Goal: Transaction & Acquisition: Book appointment/travel/reservation

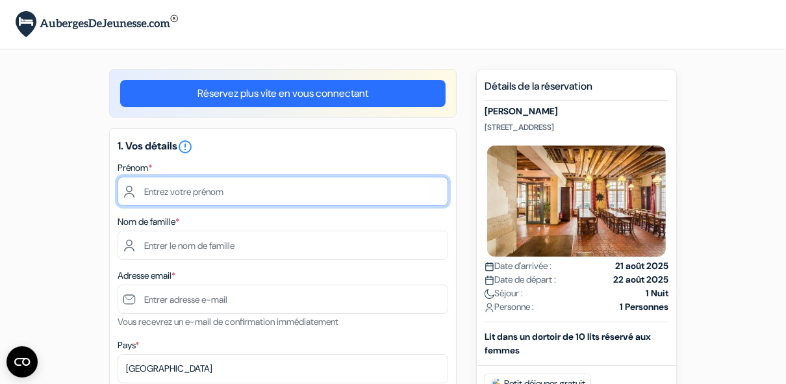
click at [235, 193] on input "text" at bounding box center [283, 191] width 331 height 29
type input "claire"
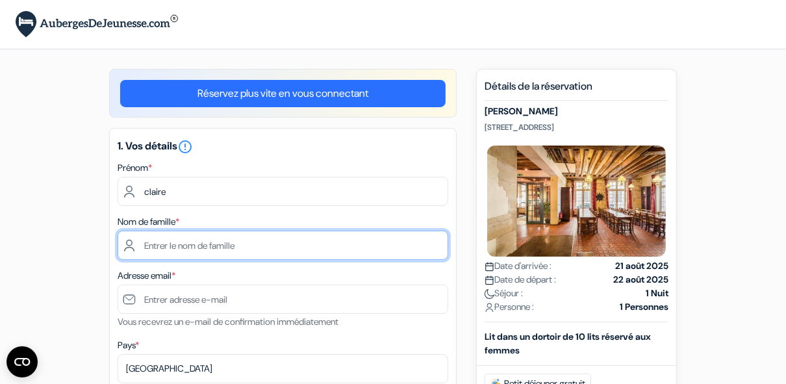
click at [362, 260] on input "text" at bounding box center [283, 245] width 331 height 29
click at [220, 244] on input "text" at bounding box center [283, 245] width 331 height 29
type input "lajus"
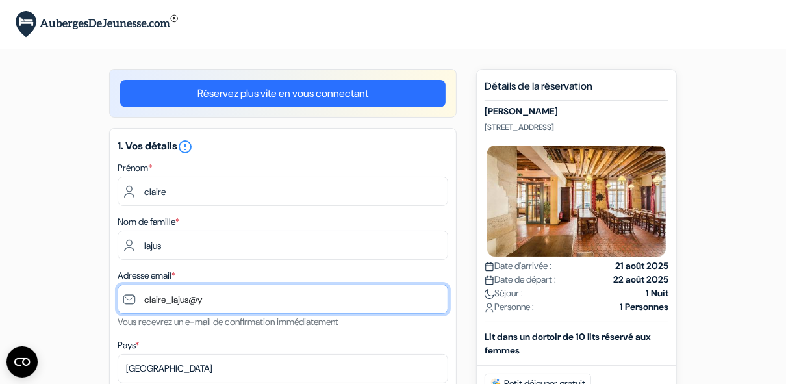
type input "[EMAIL_ADDRESS][DOMAIN_NAME]"
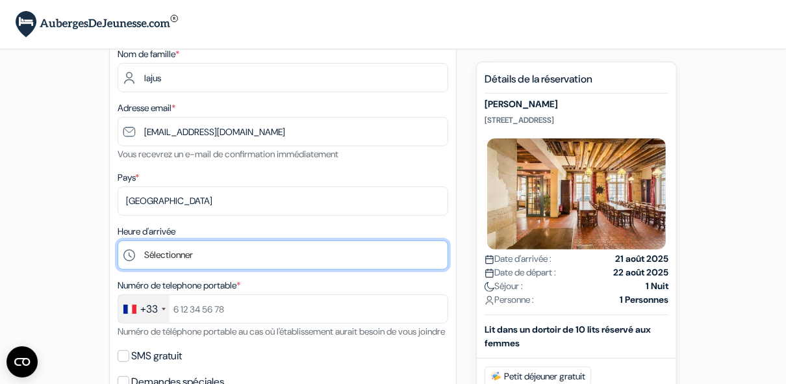
scroll to position [232, 0]
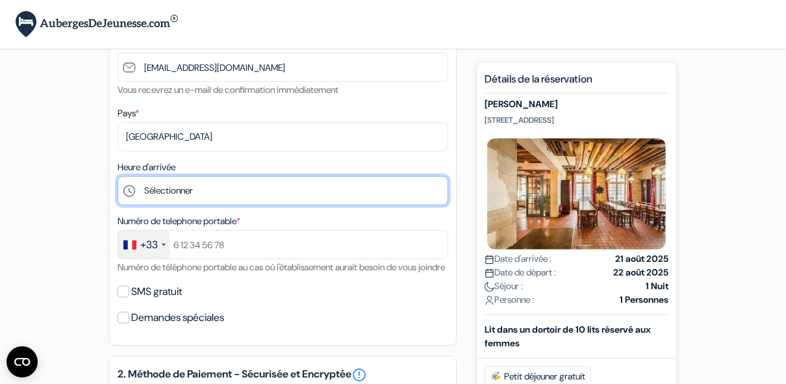
click at [200, 190] on select "Sélectionner 1:00 2:00 3:00 4:00 5:00 6:00 7:00 8:00 9:00 10:00 11:00 12:00 13:…" at bounding box center [283, 190] width 331 height 29
select select "22"
click at [118, 177] on select "Sélectionner 1:00 2:00 3:00 4:00 5:00 6:00 7:00 8:00 9:00 10:00 11:00 12:00 13:…" at bounding box center [283, 190] width 331 height 29
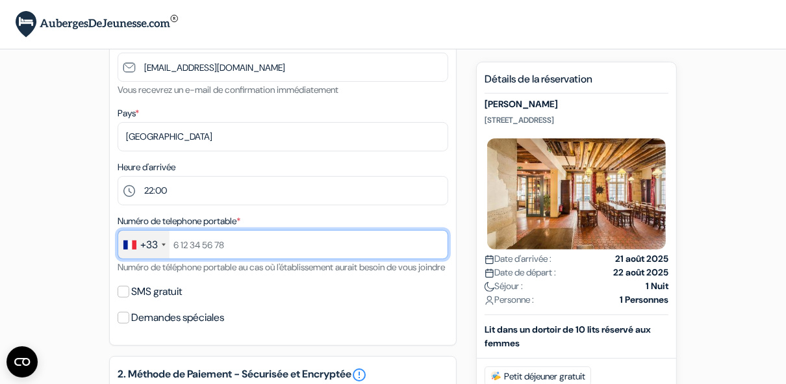
click at [173, 247] on input "text" at bounding box center [283, 244] width 331 height 29
click at [268, 243] on input "0683045274" at bounding box center [283, 244] width 331 height 29
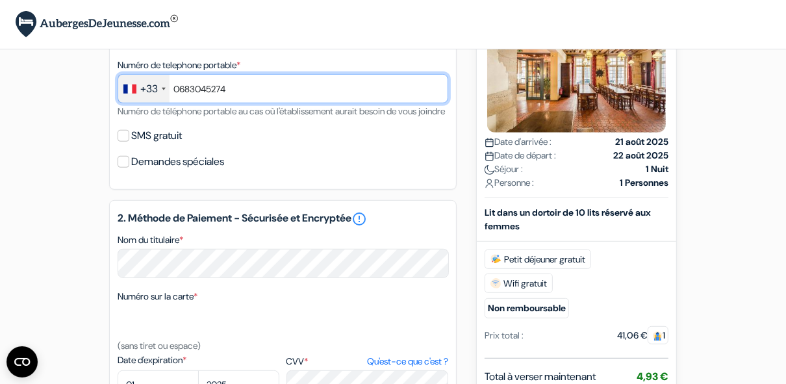
scroll to position [544, 0]
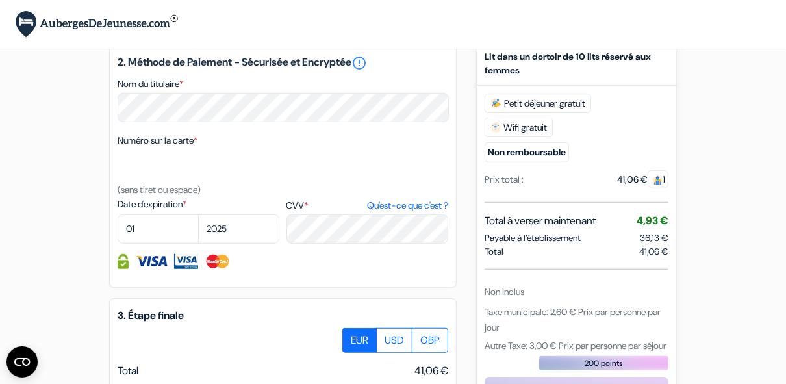
type input "0683045274"
click at [142, 244] on select "01 02 03 04 05 06 07 08 09 10 11 12" at bounding box center [158, 228] width 81 height 29
select select "09"
click at [118, 232] on select "01 02 03 04 05 06 07 08 09 10 11 12" at bounding box center [158, 228] width 81 height 29
click at [221, 240] on select "2025 2026 2027 2028 2029 2030 2031 2032 2033 2034 2035 2036 2037 2038 2039 2040…" at bounding box center [238, 228] width 81 height 29
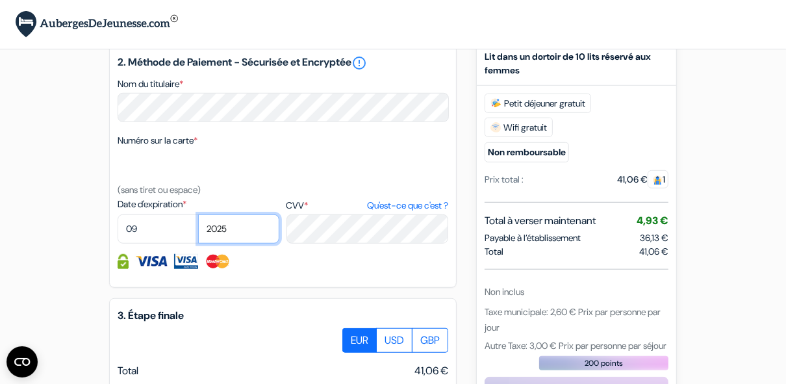
select select "2029"
click at [198, 232] on select "2025 2026 2027 2028 2029 2030 2031 2032 2033 2034 2035 2036 2037 2038 2039 2040…" at bounding box center [238, 228] width 81 height 29
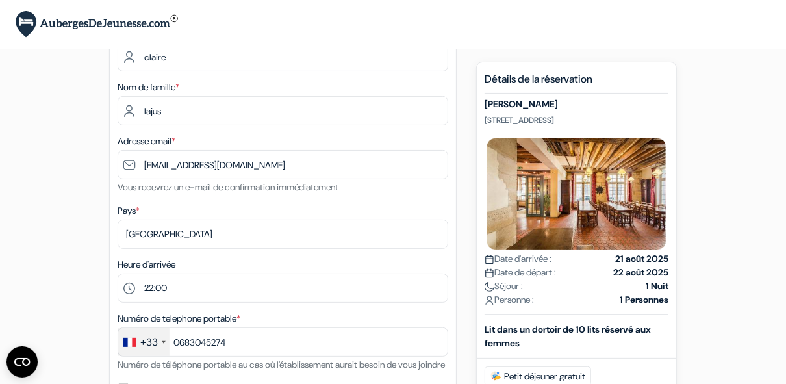
scroll to position [76, 0]
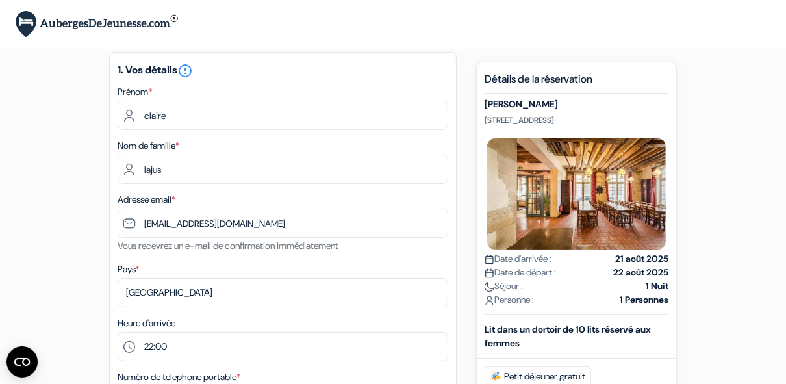
click at [636, 277] on strong "22 août 2025" at bounding box center [640, 273] width 55 height 14
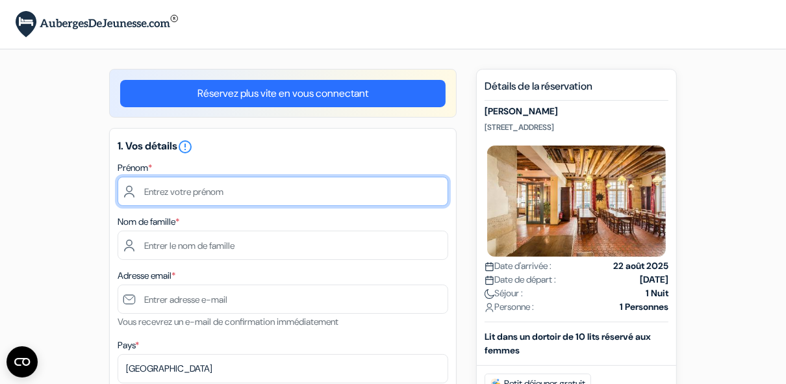
click at [158, 193] on input "text" at bounding box center [283, 191] width 331 height 29
type input "claire"
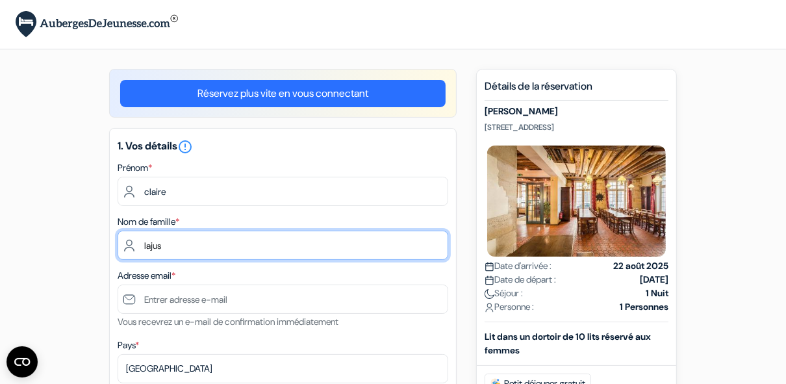
type input "lajus"
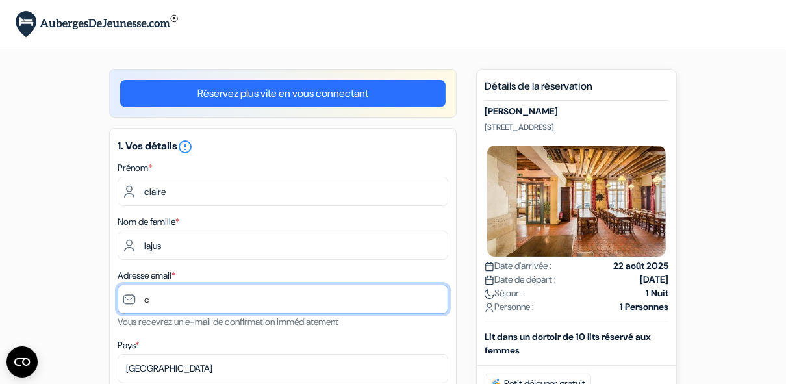
type input "[EMAIL_ADDRESS][DOMAIN_NAME]"
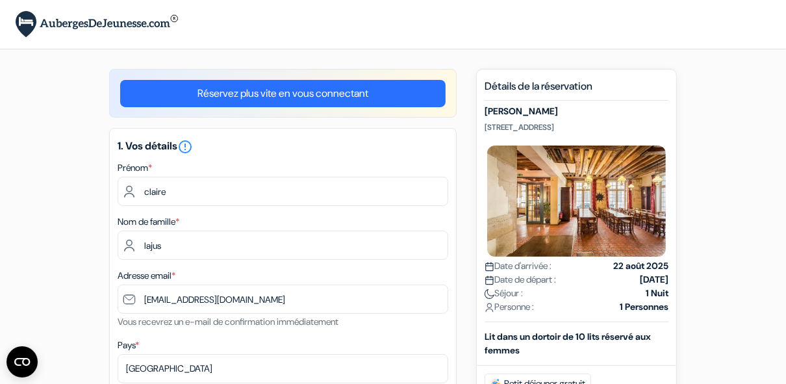
type input "0683045274"
select select "09"
select select "2029"
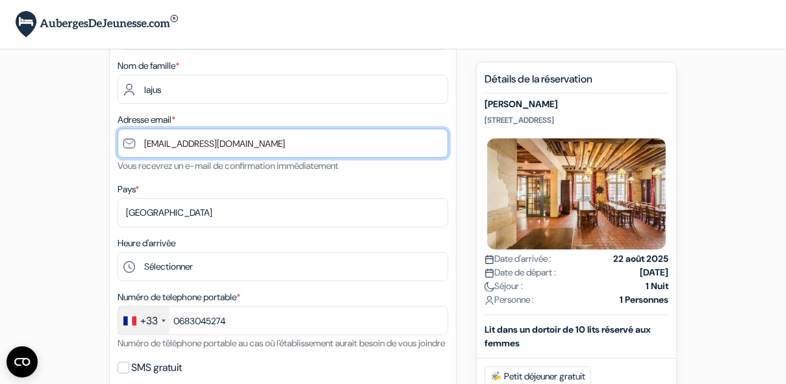
scroll to position [312, 0]
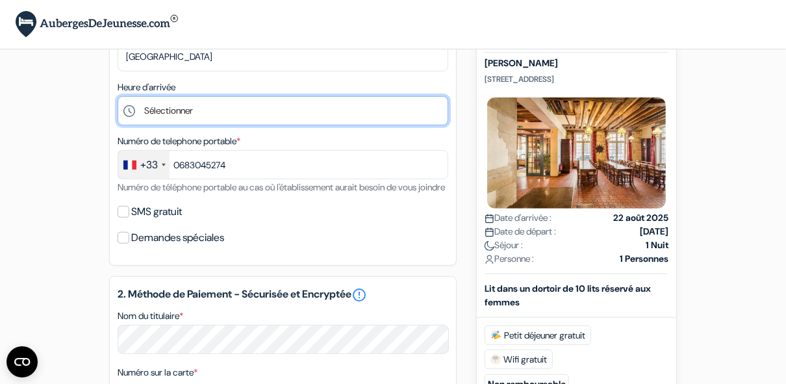
click at [160, 110] on select "Sélectionner 1:00 2:00 3:00 4:00 5:00 6:00 7:00 8:00 9:00 10:00 11:00 12:00 13:…" at bounding box center [283, 110] width 331 height 29
select select "22"
click at [118, 97] on select "Sélectionner 1:00 2:00 3:00 4:00 5:00 6:00 7:00 8:00 9:00 10:00 11:00 12:00 13:…" at bounding box center [283, 110] width 331 height 29
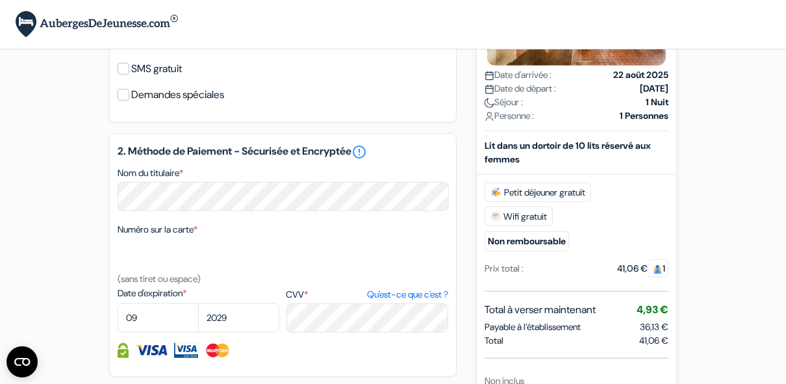
scroll to position [468, 0]
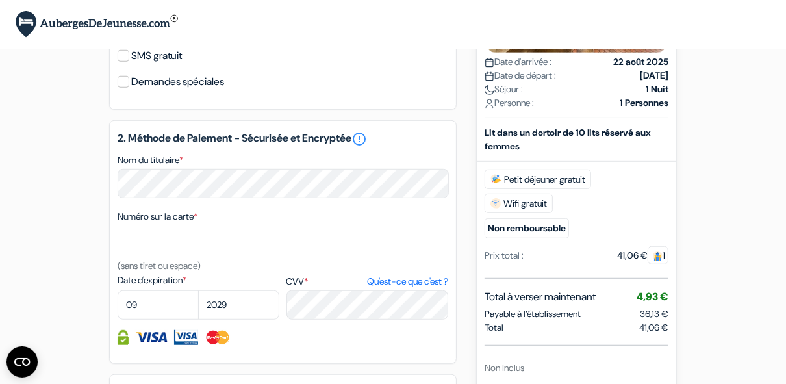
click at [316, 344] on div "2. Méthode de Paiement - Sécurisée et Encryptée error_outline Nom du titulaire …" at bounding box center [282, 242] width 347 height 244
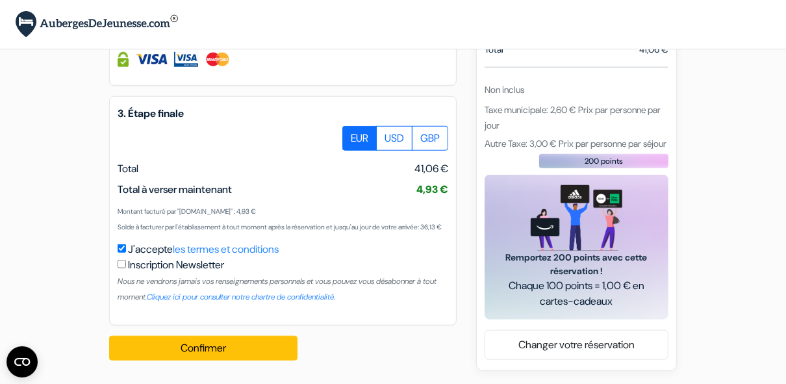
scroll to position [778, 0]
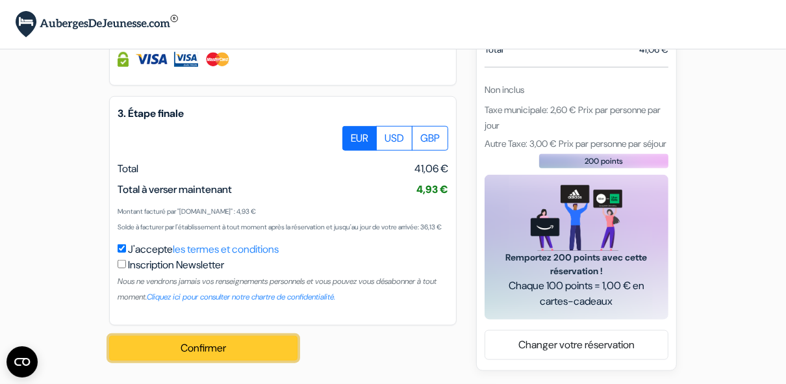
click at [170, 340] on button "Confirmer Loading..." at bounding box center [203, 348] width 188 height 25
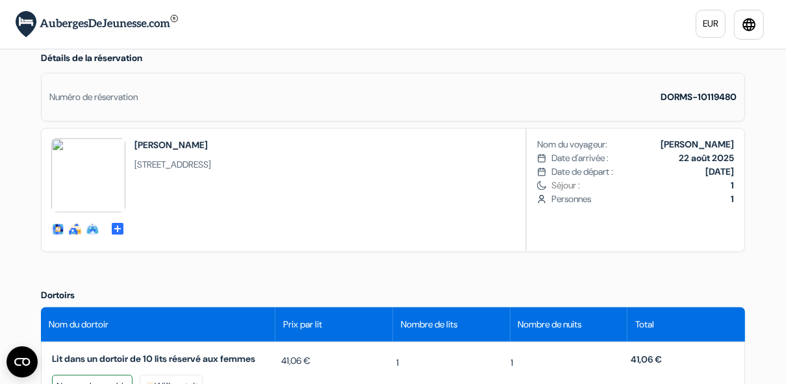
scroll to position [312, 0]
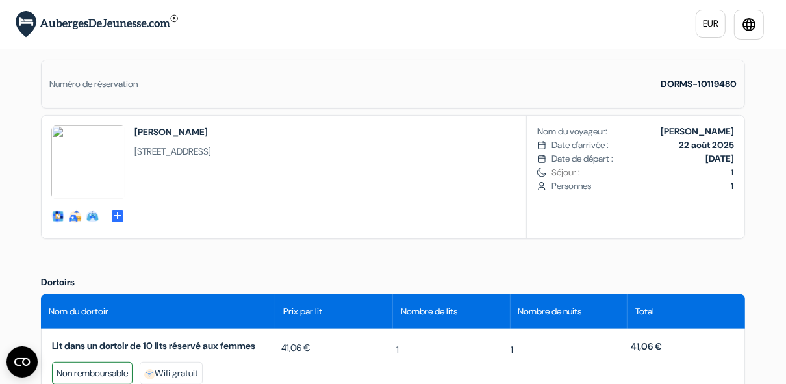
drag, startPoint x: 382, startPoint y: 149, endPoint x: 131, endPoint y: 166, distance: 251.2
click at [131, 166] on div "social-fun social-fun social-fun" at bounding box center [131, 177] width 179 height 123
copy span "[STREET_ADDRESS]"
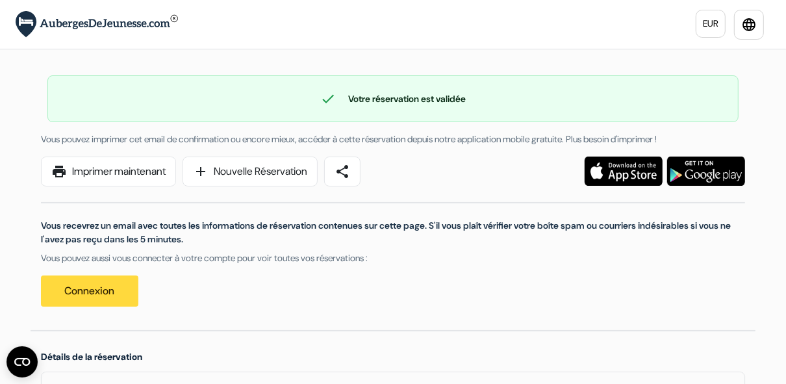
scroll to position [0, 0]
